Goal: Task Accomplishment & Management: Complete application form

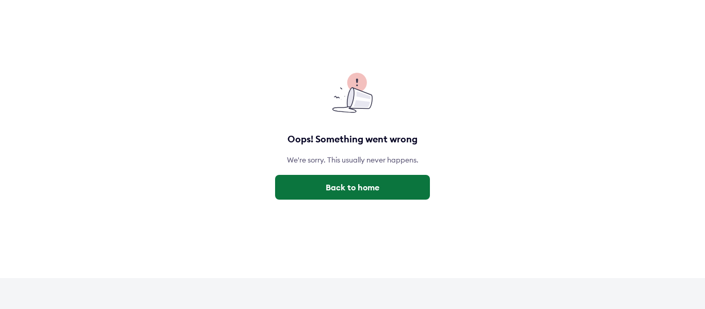
click at [370, 191] on button "Back to home" at bounding box center [352, 187] width 155 height 25
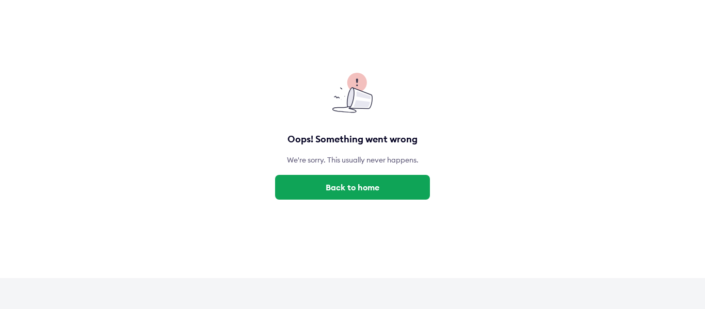
click at [705, 189] on div "Oops! Something went wrong We're sorry. This usually never happens. Back to home" at bounding box center [352, 139] width 705 height 278
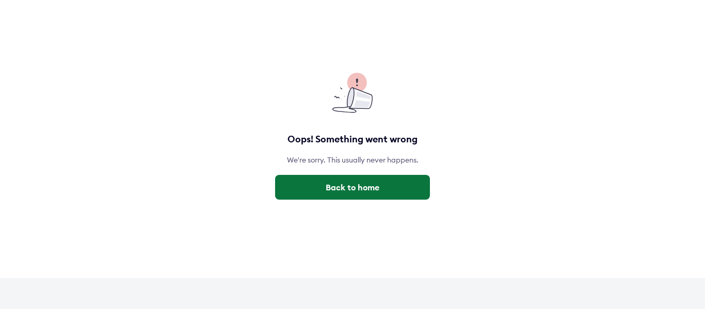
click at [365, 186] on button "Back to home" at bounding box center [352, 187] width 155 height 25
click at [356, 189] on button "Back to home" at bounding box center [352, 187] width 155 height 25
click at [377, 199] on button "Back to home" at bounding box center [352, 187] width 155 height 25
click at [388, 183] on button "Back to home" at bounding box center [352, 187] width 155 height 25
click at [340, 189] on button "Back to home" at bounding box center [352, 187] width 155 height 25
